Goal: Obtain resource: Download file/media

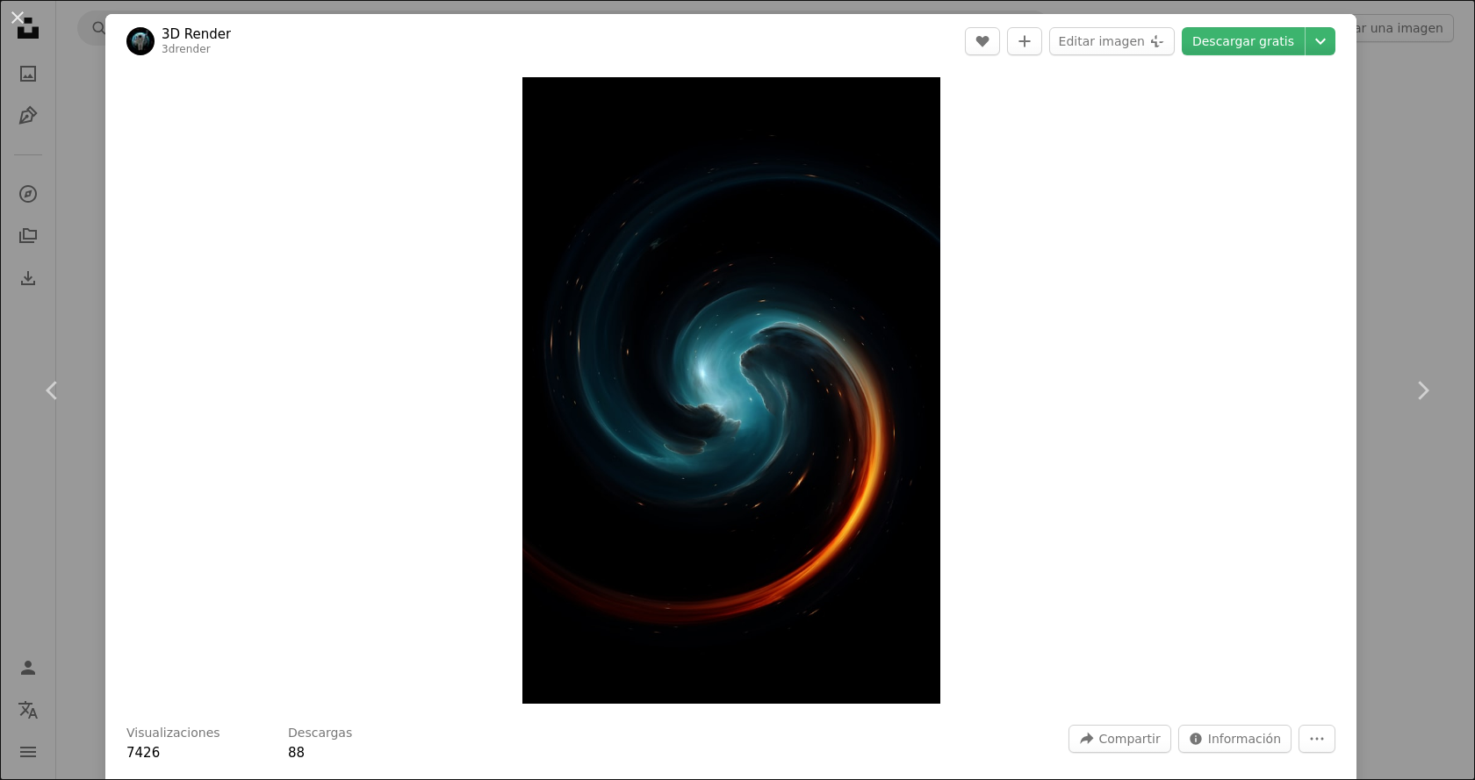
click at [500, 72] on div "Zoom in" at bounding box center [730, 390] width 1251 height 644
drag, startPoint x: 500, startPoint y: 72, endPoint x: 1156, endPoint y: 260, distance: 682.2
drag, startPoint x: 1156, startPoint y: 260, endPoint x: 1239, endPoint y: 246, distance: 83.7
click at [1239, 246] on div "Zoom in" at bounding box center [730, 390] width 1251 height 644
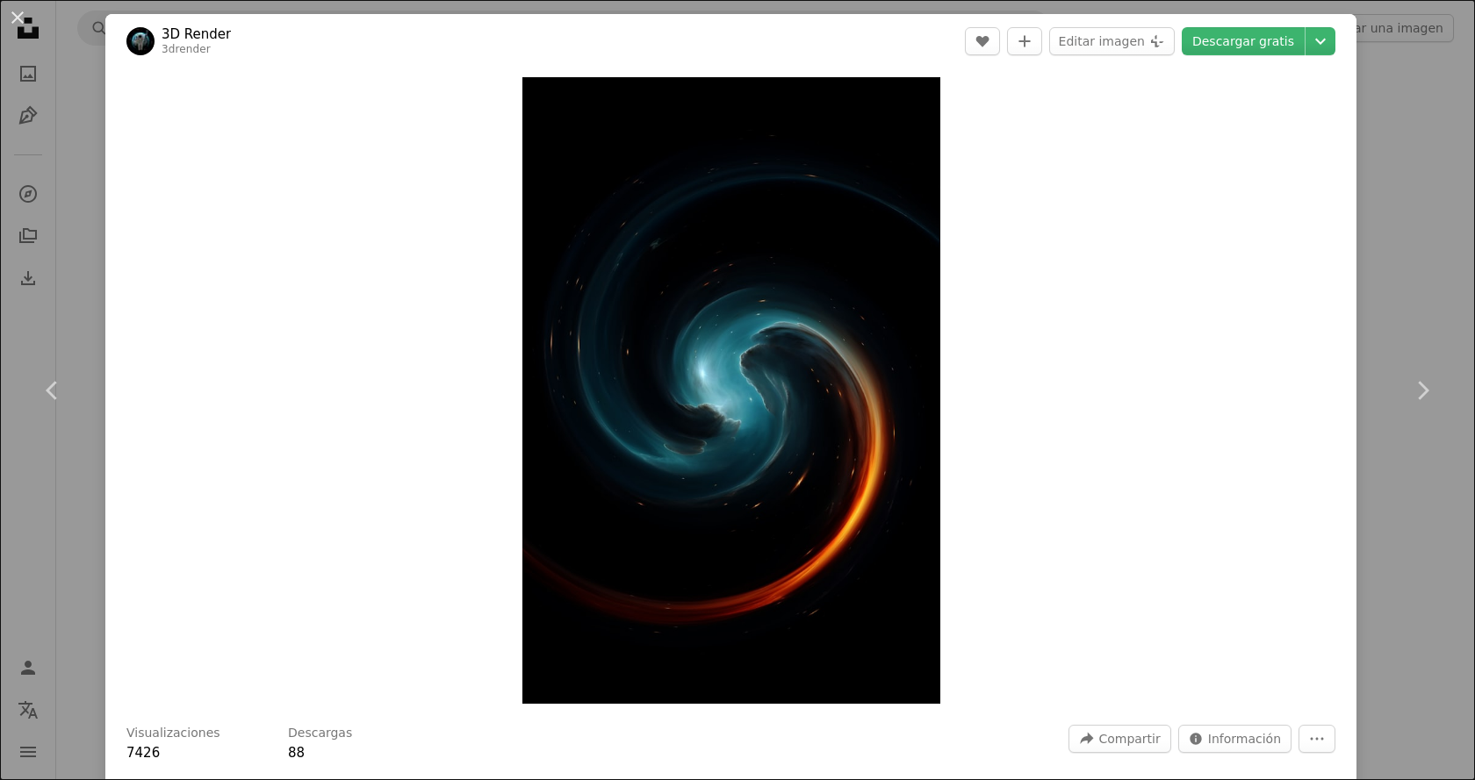
drag, startPoint x: 1239, startPoint y: 246, endPoint x: 1308, endPoint y: 188, distance: 90.4
click at [1308, 188] on div "Zoom in" at bounding box center [730, 390] width 1251 height 644
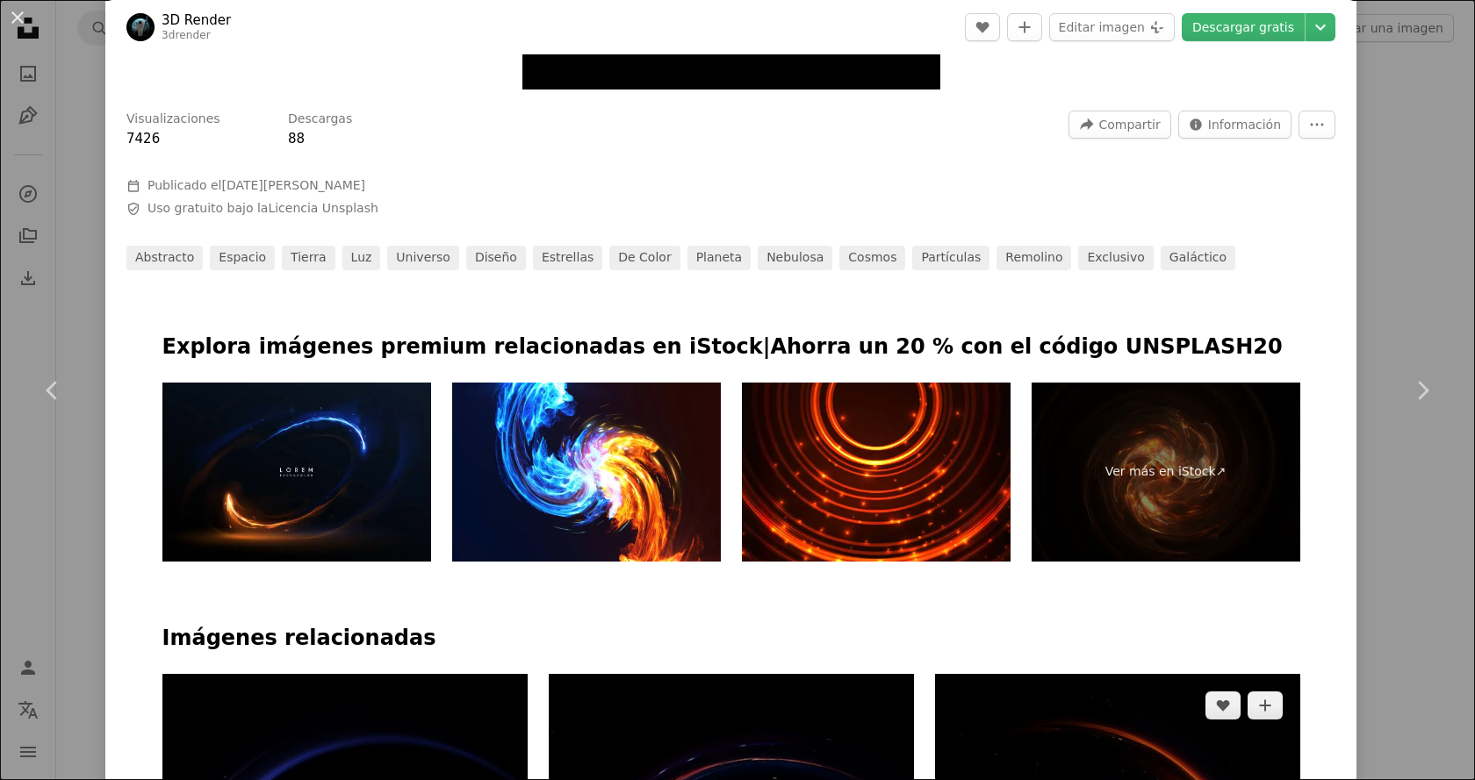
scroll to position [351, 0]
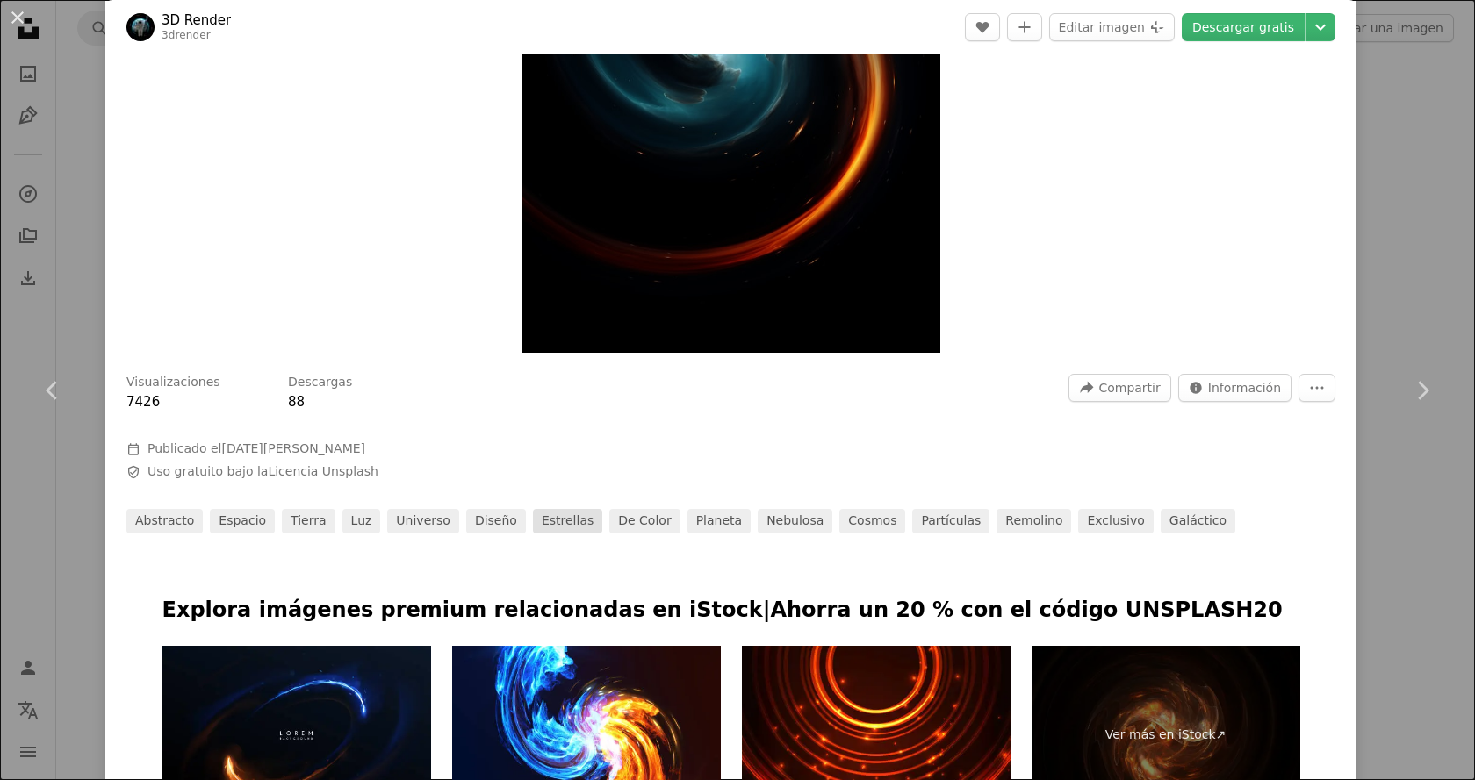
click at [533, 517] on link "Estrellas" at bounding box center [567, 521] width 69 height 25
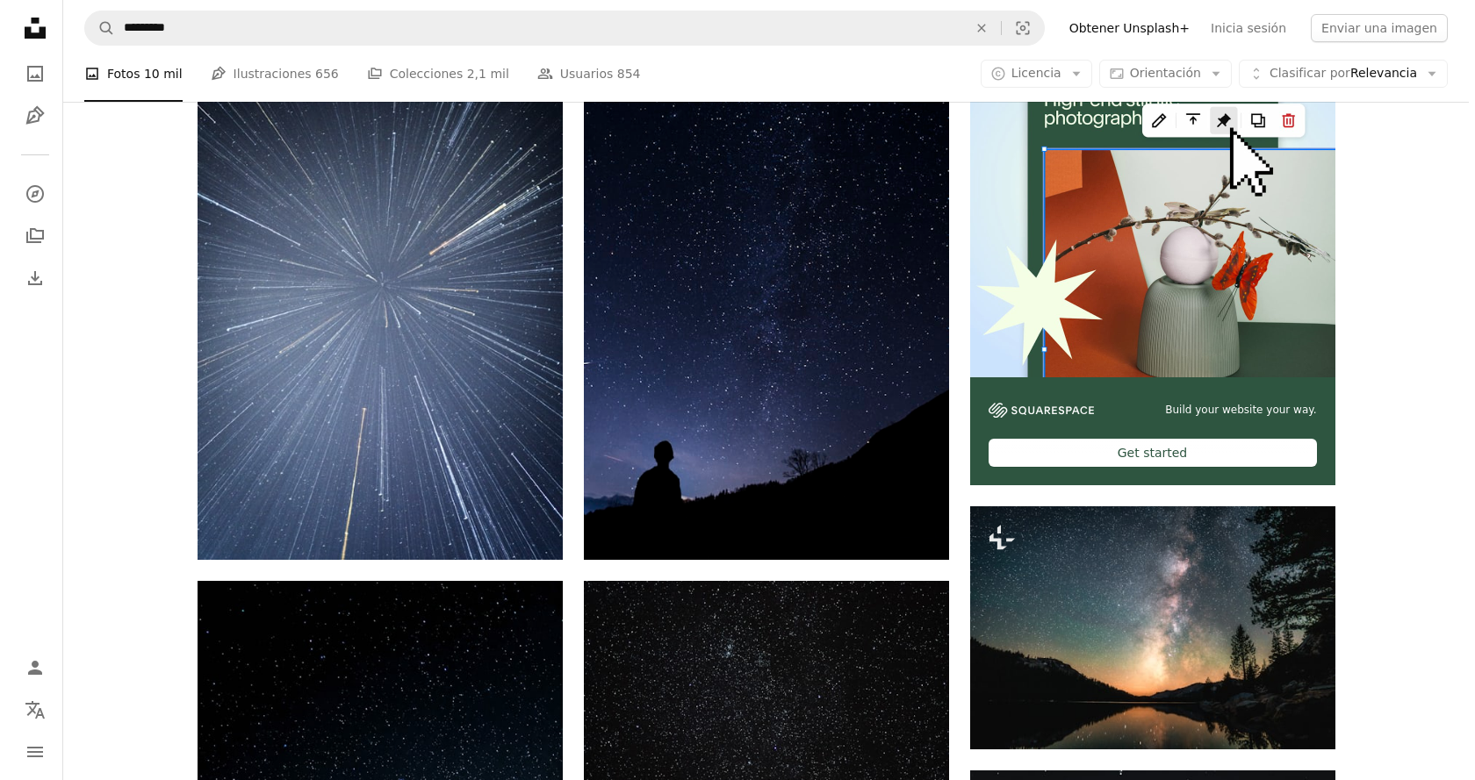
scroll to position [439, 0]
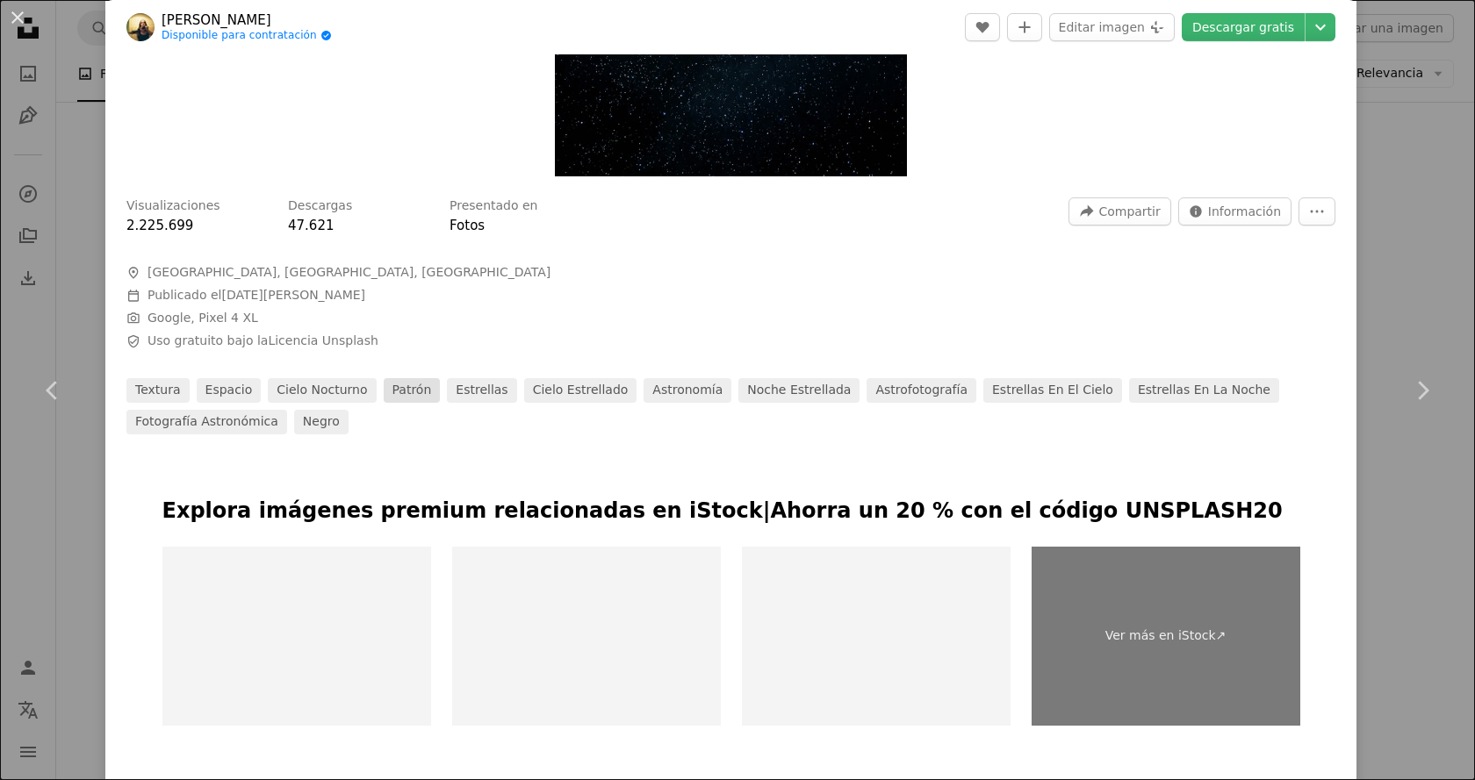
scroll to position [527, 0]
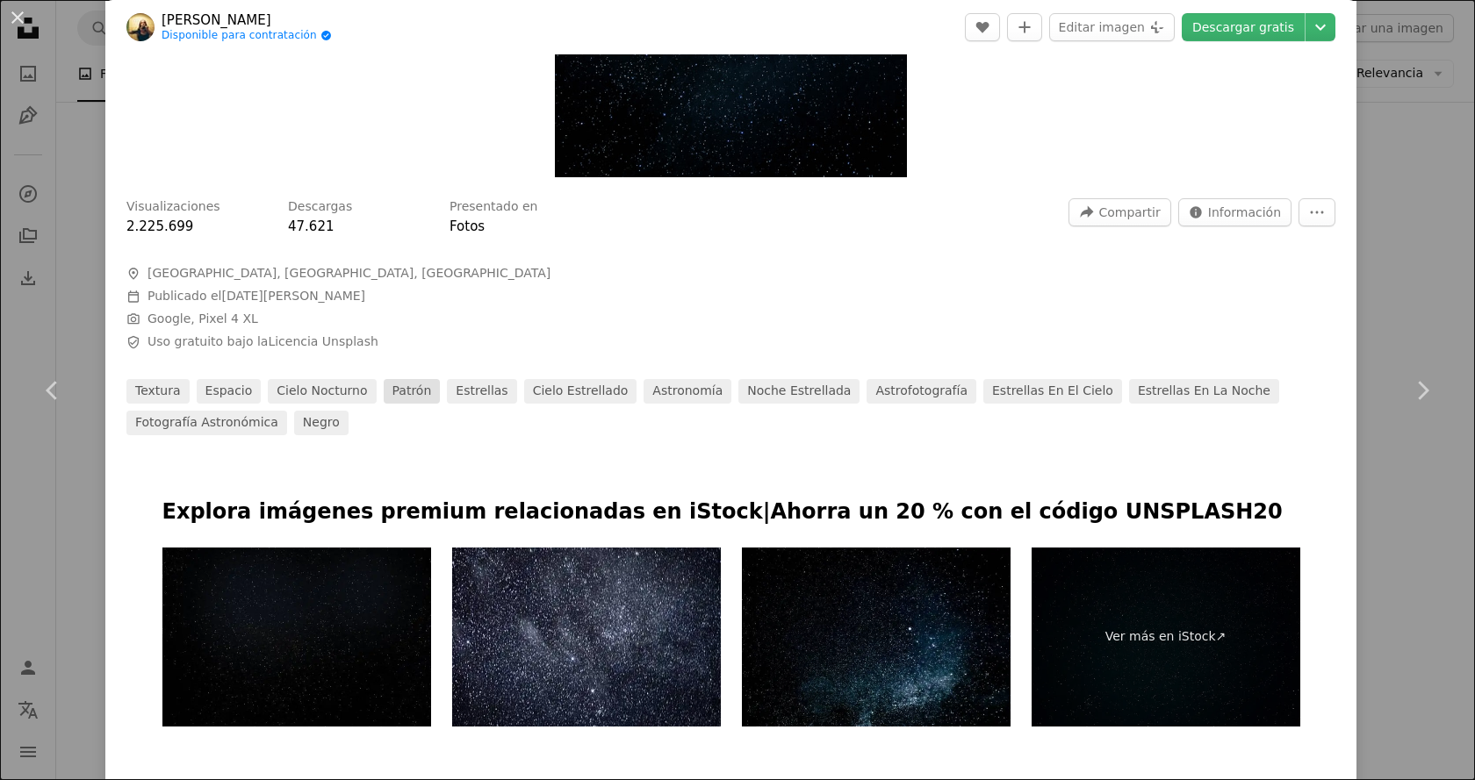
click at [384, 387] on link "patrón" at bounding box center [412, 391] width 57 height 25
